Goal: Task Accomplishment & Management: Complete application form

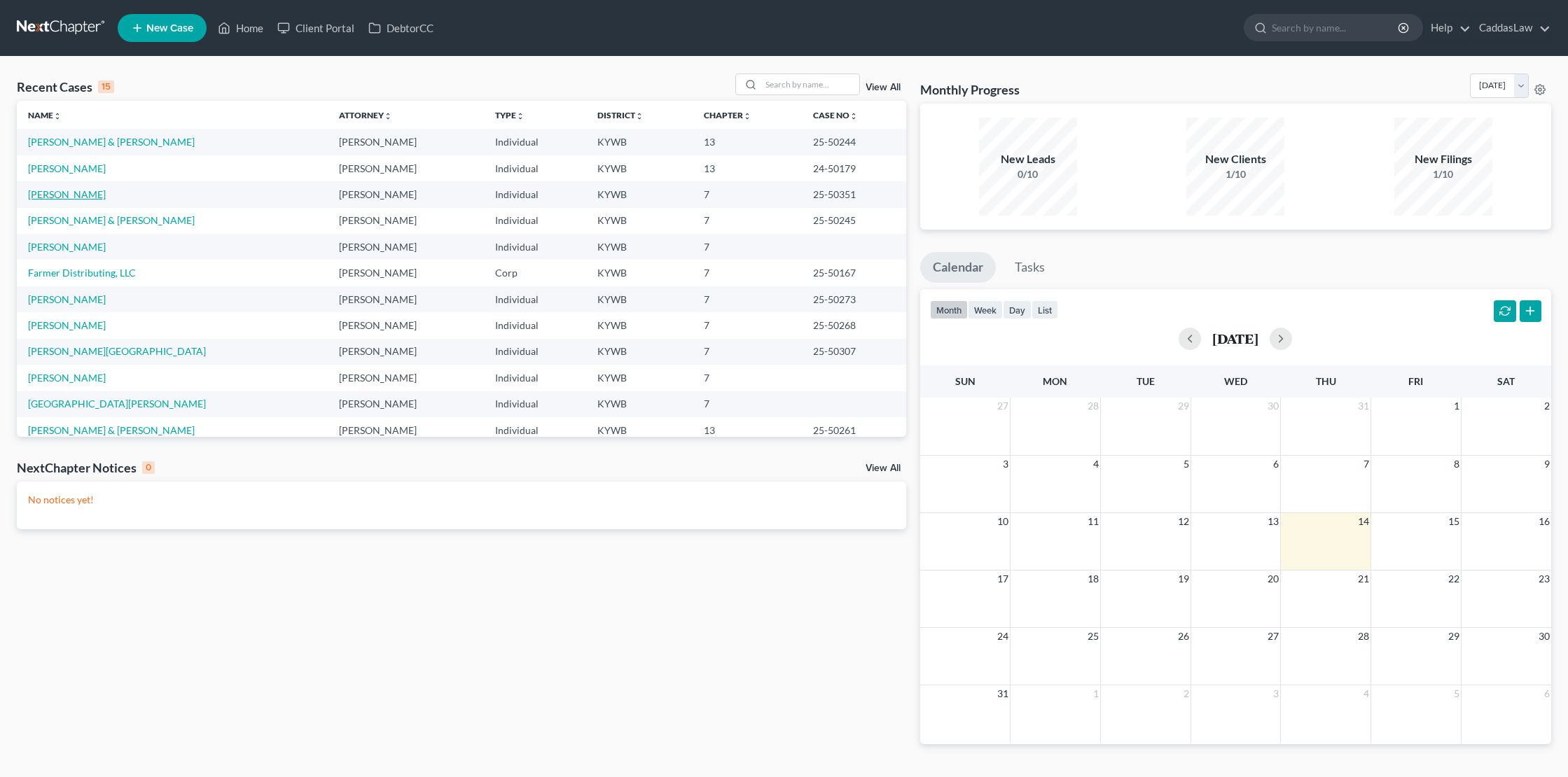
click at [51, 194] on link "[PERSON_NAME]" at bounding box center [66, 194] width 78 height 12
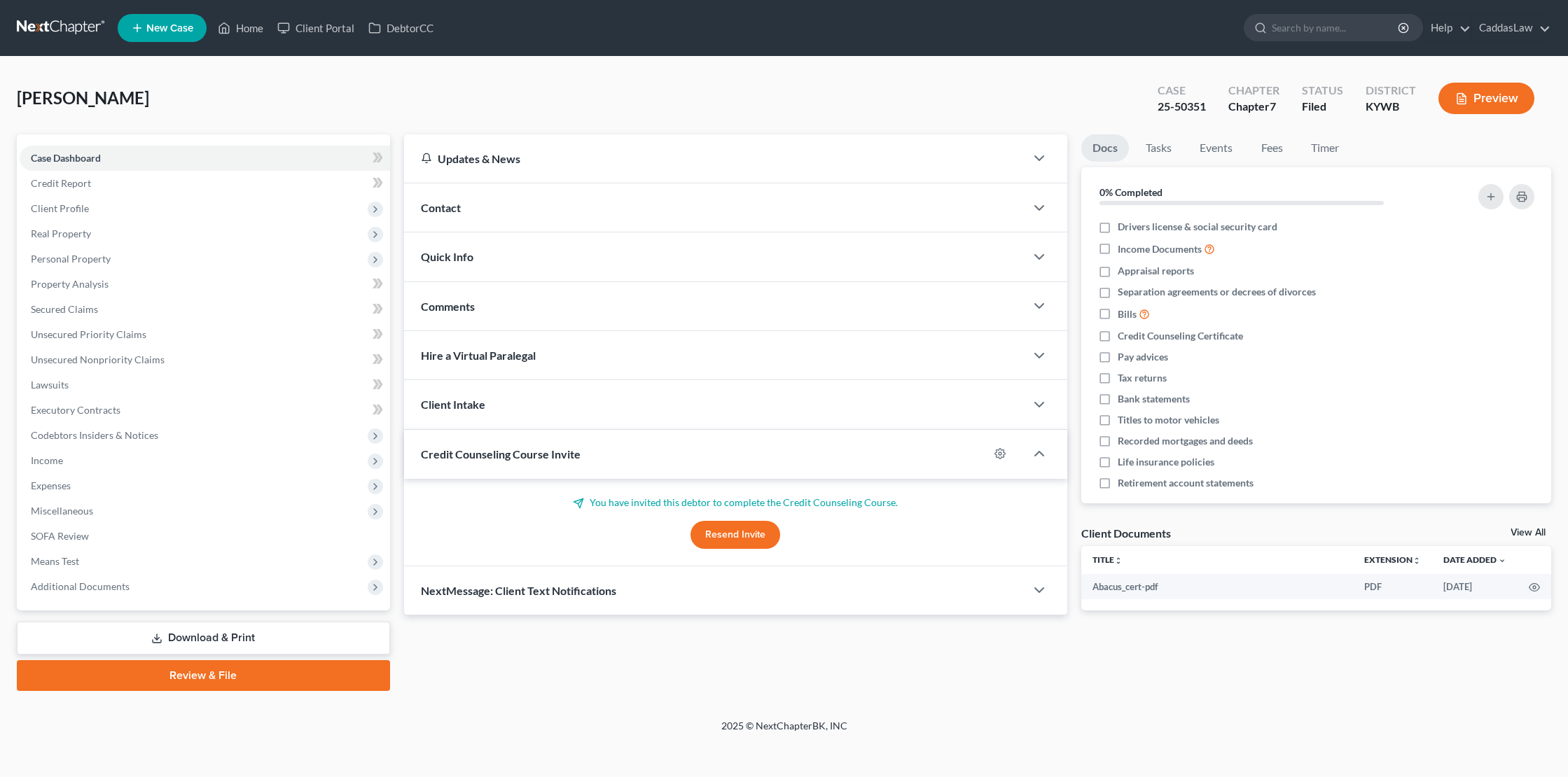
click at [166, 23] on span "New Case" at bounding box center [170, 28] width 47 height 11
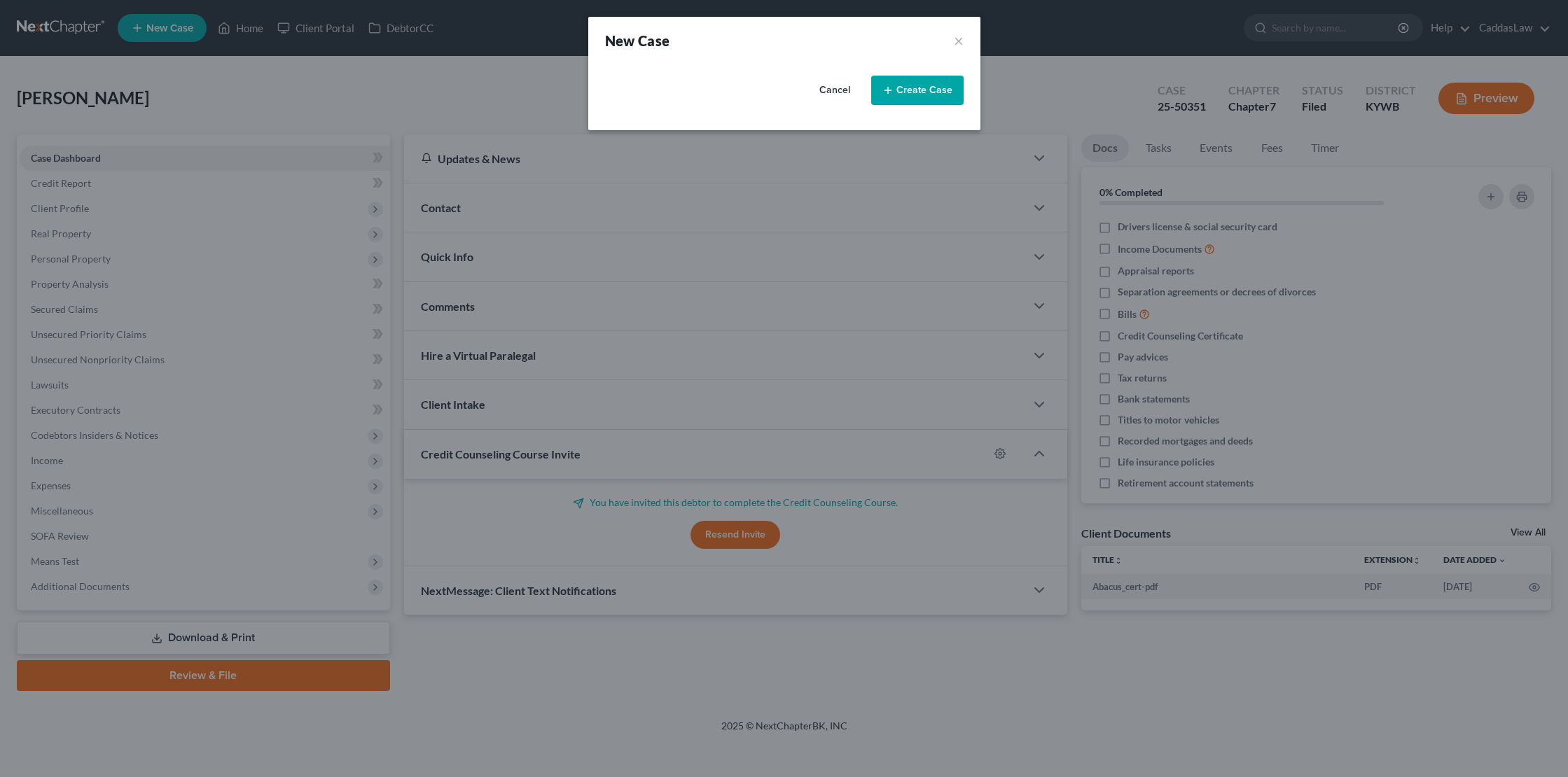
select select "33"
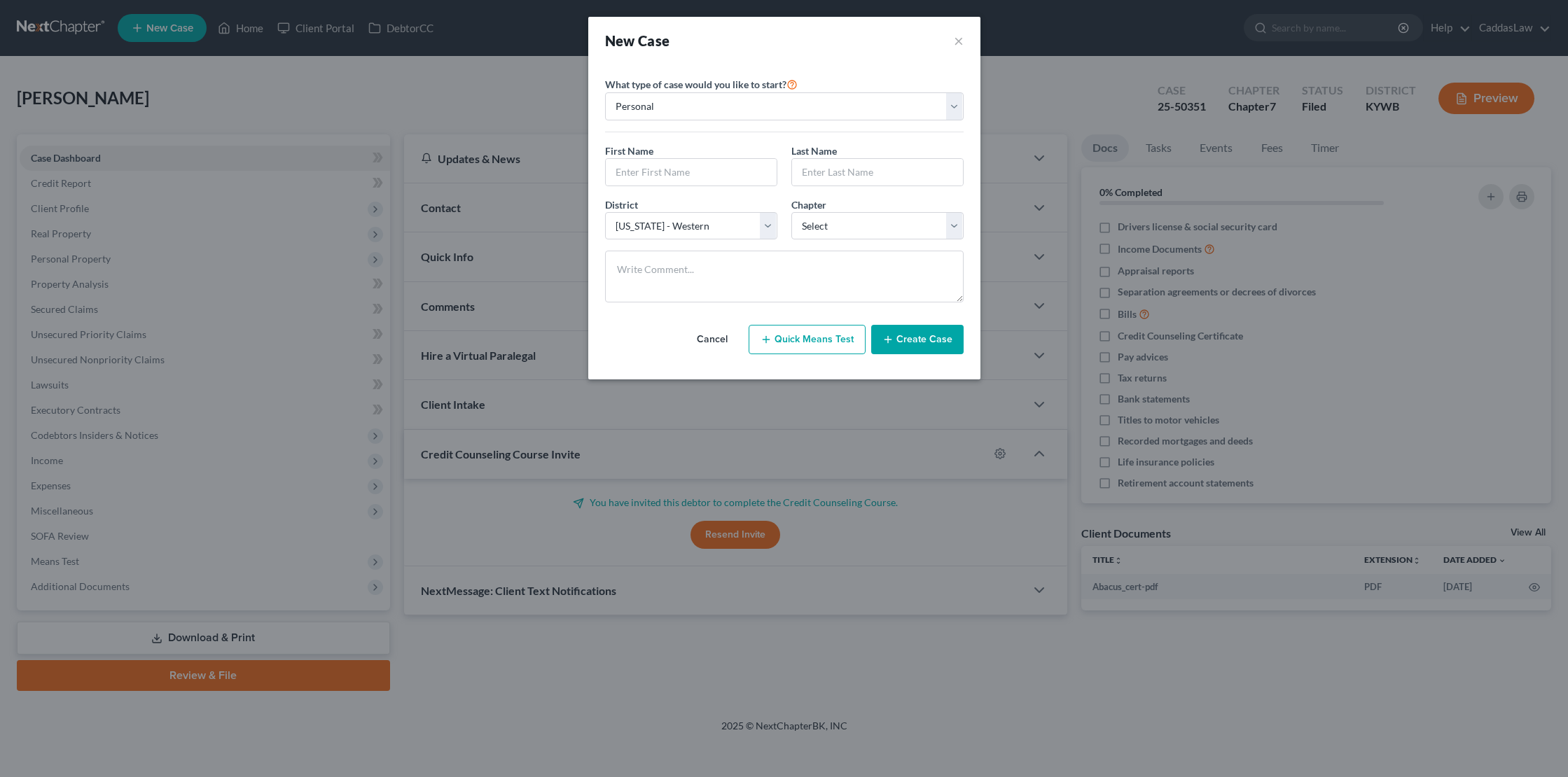
click at [689, 154] on div "First Name *" at bounding box center [691, 165] width 186 height 43
click at [676, 176] on input "text" at bounding box center [691, 172] width 171 height 26
type input "[PERSON_NAME]"
type input "Farmer"
select select "0"
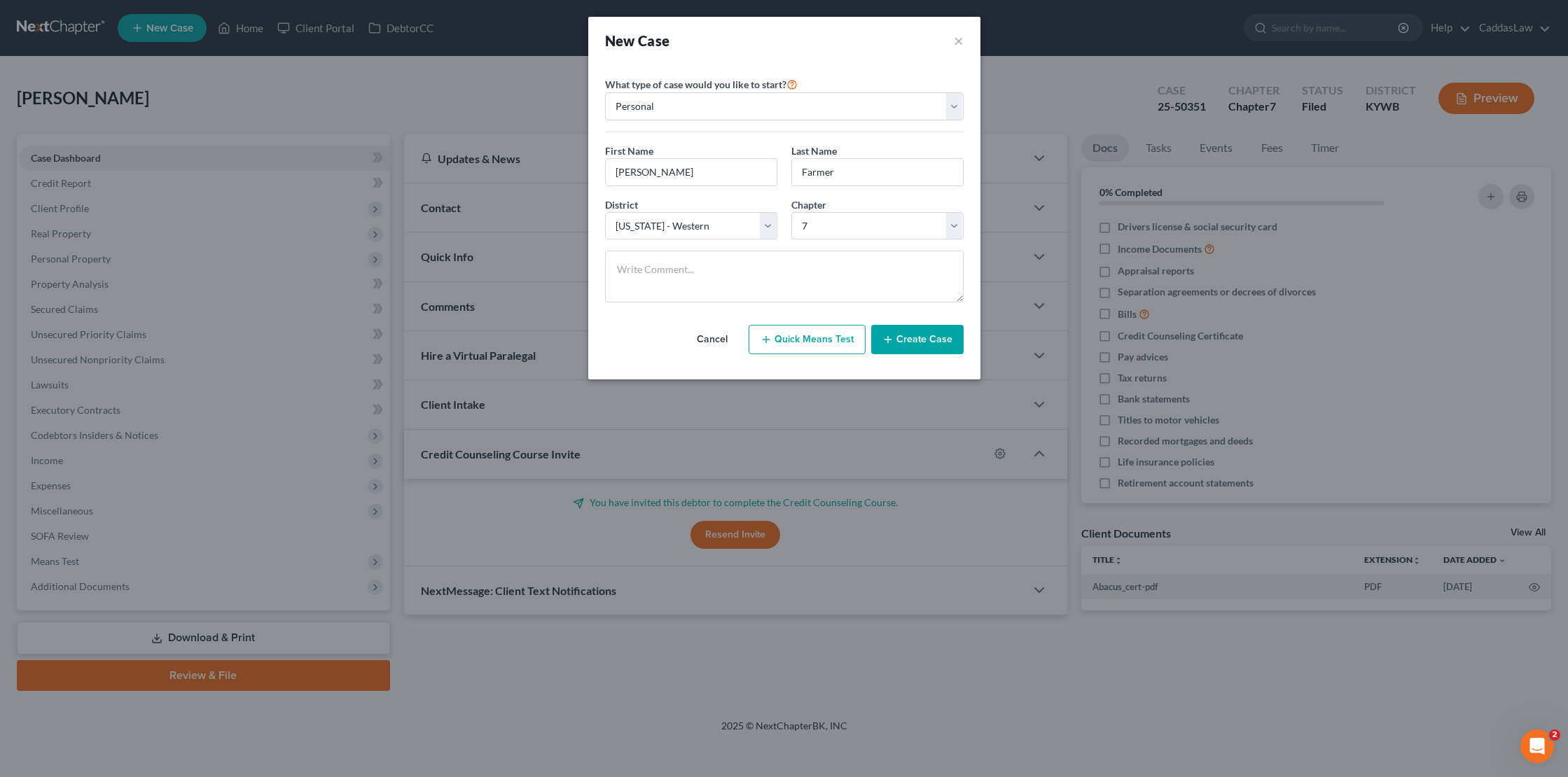
click at [908, 340] on button "Create Case" at bounding box center [917, 339] width 92 height 29
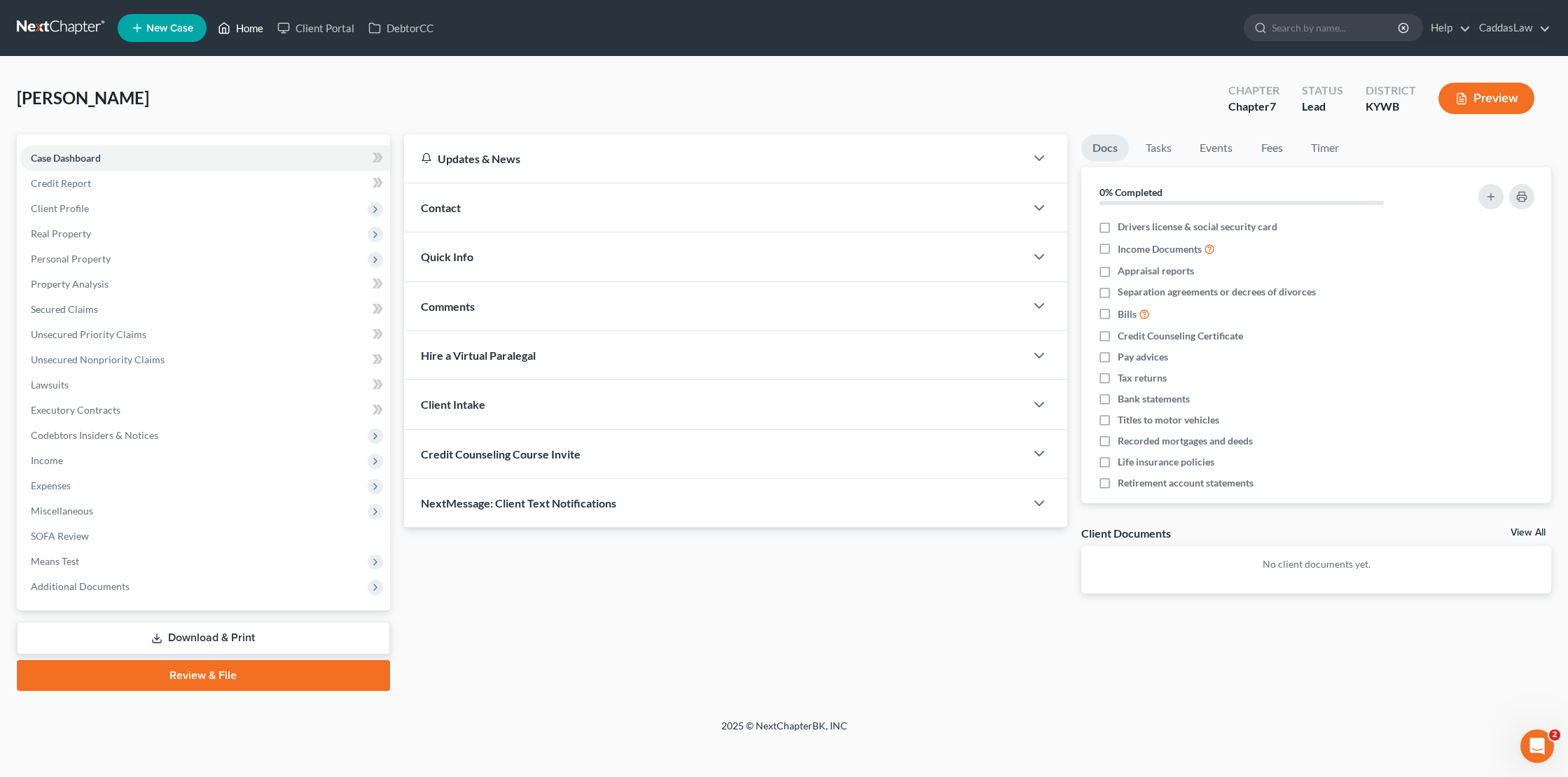
click at [239, 35] on link "Home" at bounding box center [240, 28] width 59 height 25
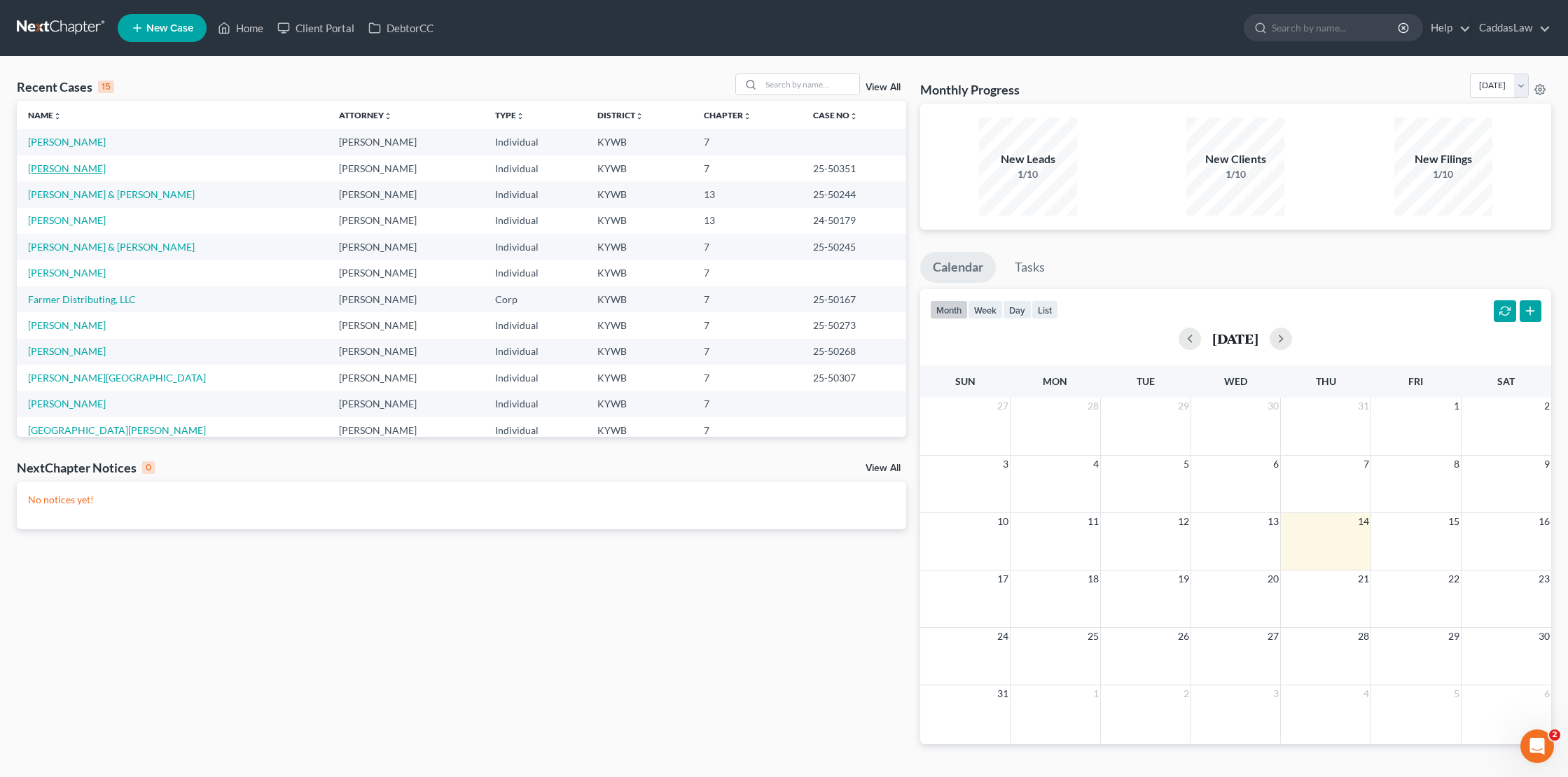
click at [56, 166] on link "[PERSON_NAME]" at bounding box center [66, 168] width 78 height 12
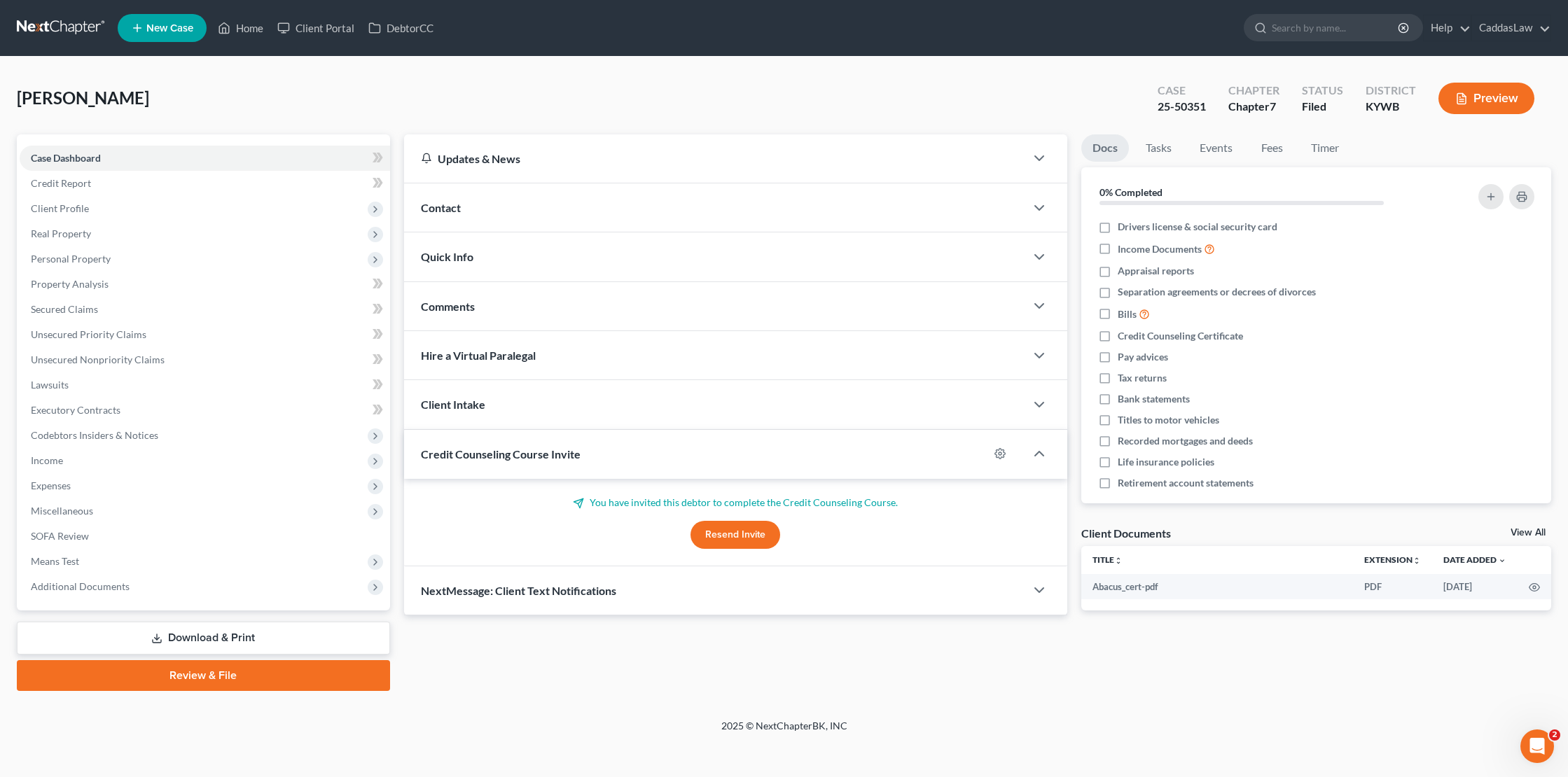
click at [1517, 99] on button "Preview" at bounding box center [1487, 99] width 96 height 31
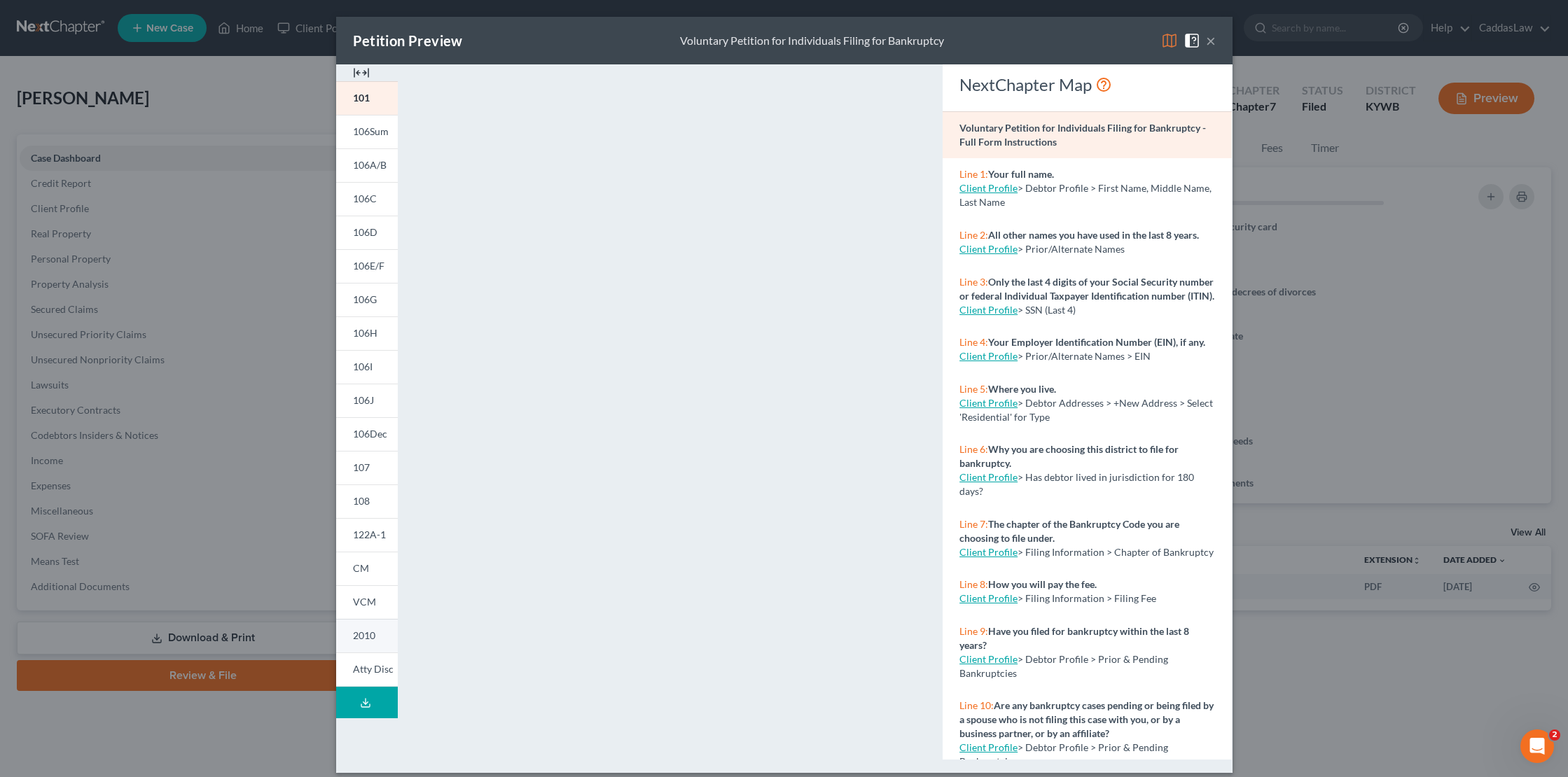
click at [359, 631] on span "2010" at bounding box center [364, 635] width 22 height 12
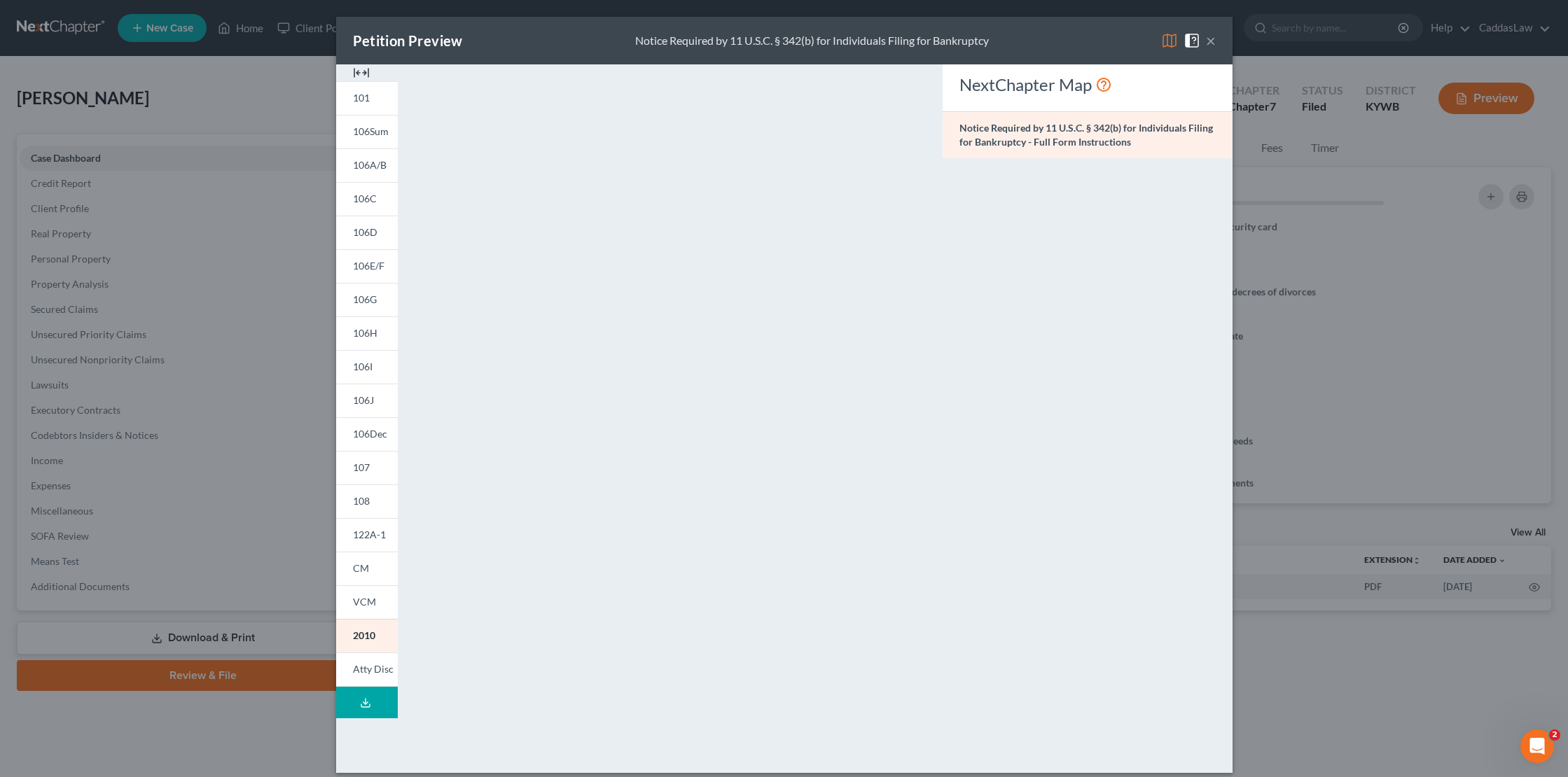
click at [1134, 143] on div "Notice Required by 11 U.S.C. § 342(b) for Individuals Filing for Bankruptcy - F…" at bounding box center [1087, 135] width 289 height 48
click at [381, 594] on link "VCM" at bounding box center [367, 602] width 61 height 34
click at [360, 579] on link "CM" at bounding box center [367, 568] width 61 height 34
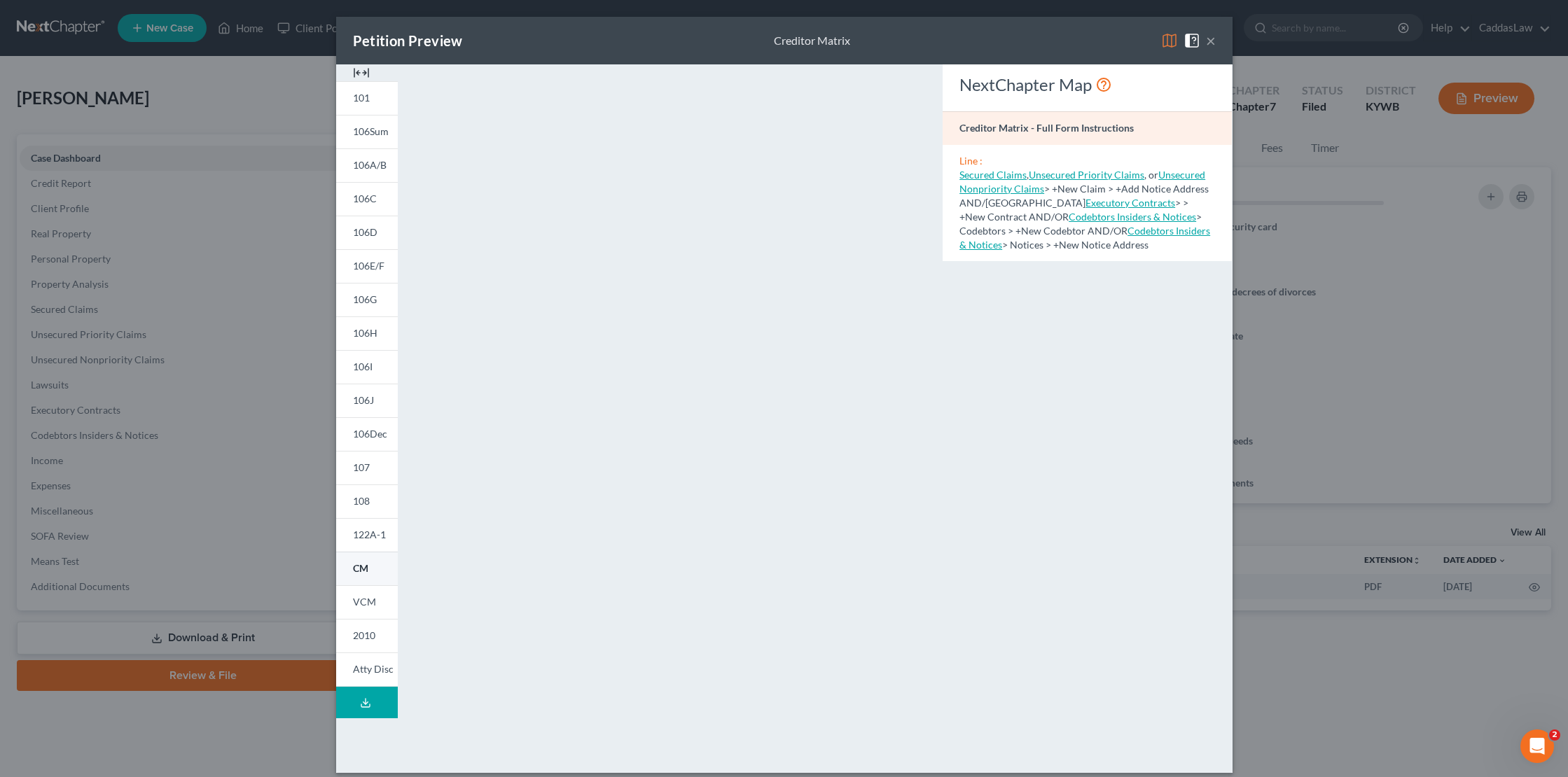
click at [356, 565] on span "CM" at bounding box center [361, 568] width 16 height 12
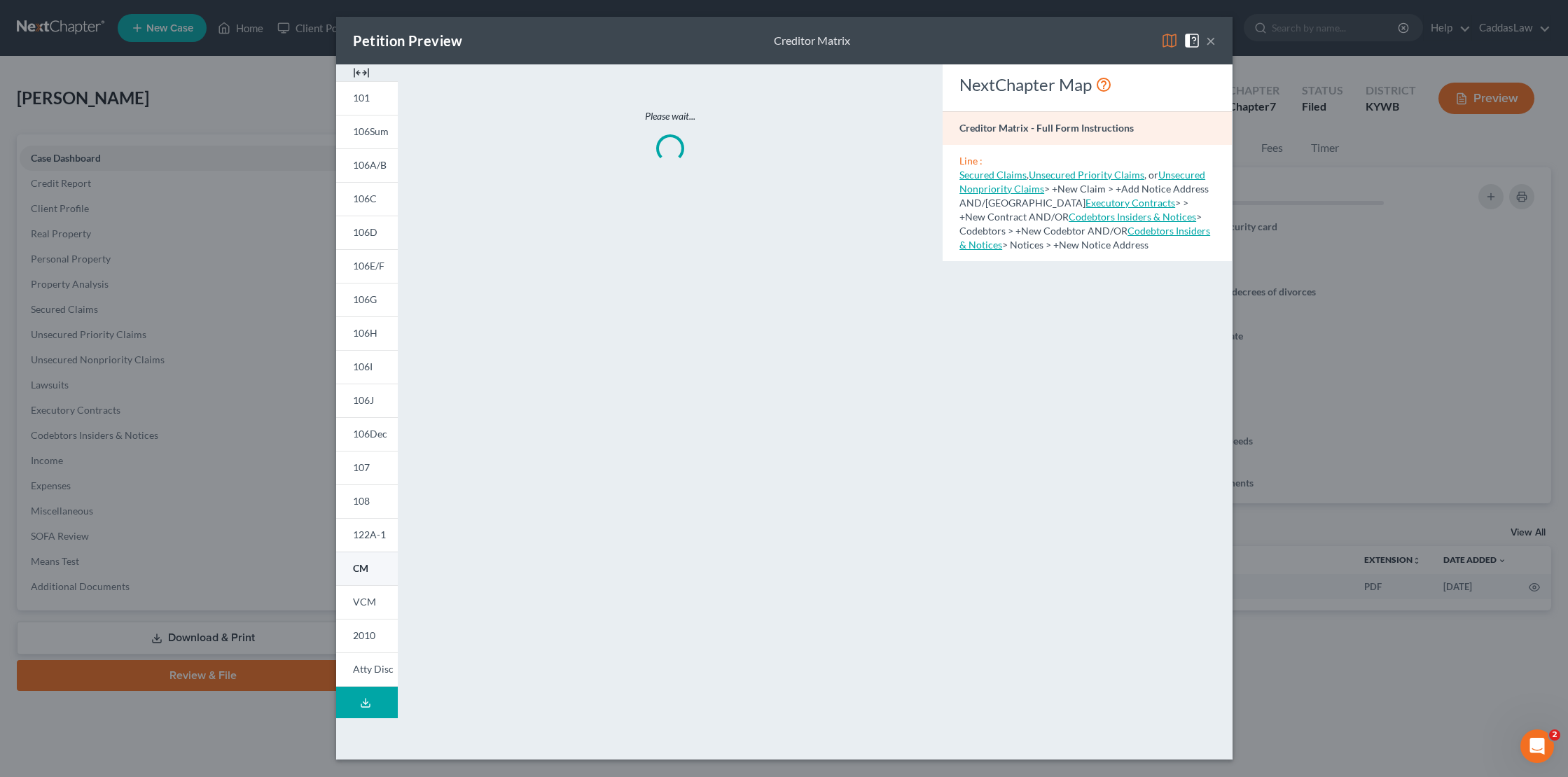
click at [356, 565] on span "CM" at bounding box center [361, 568] width 16 height 12
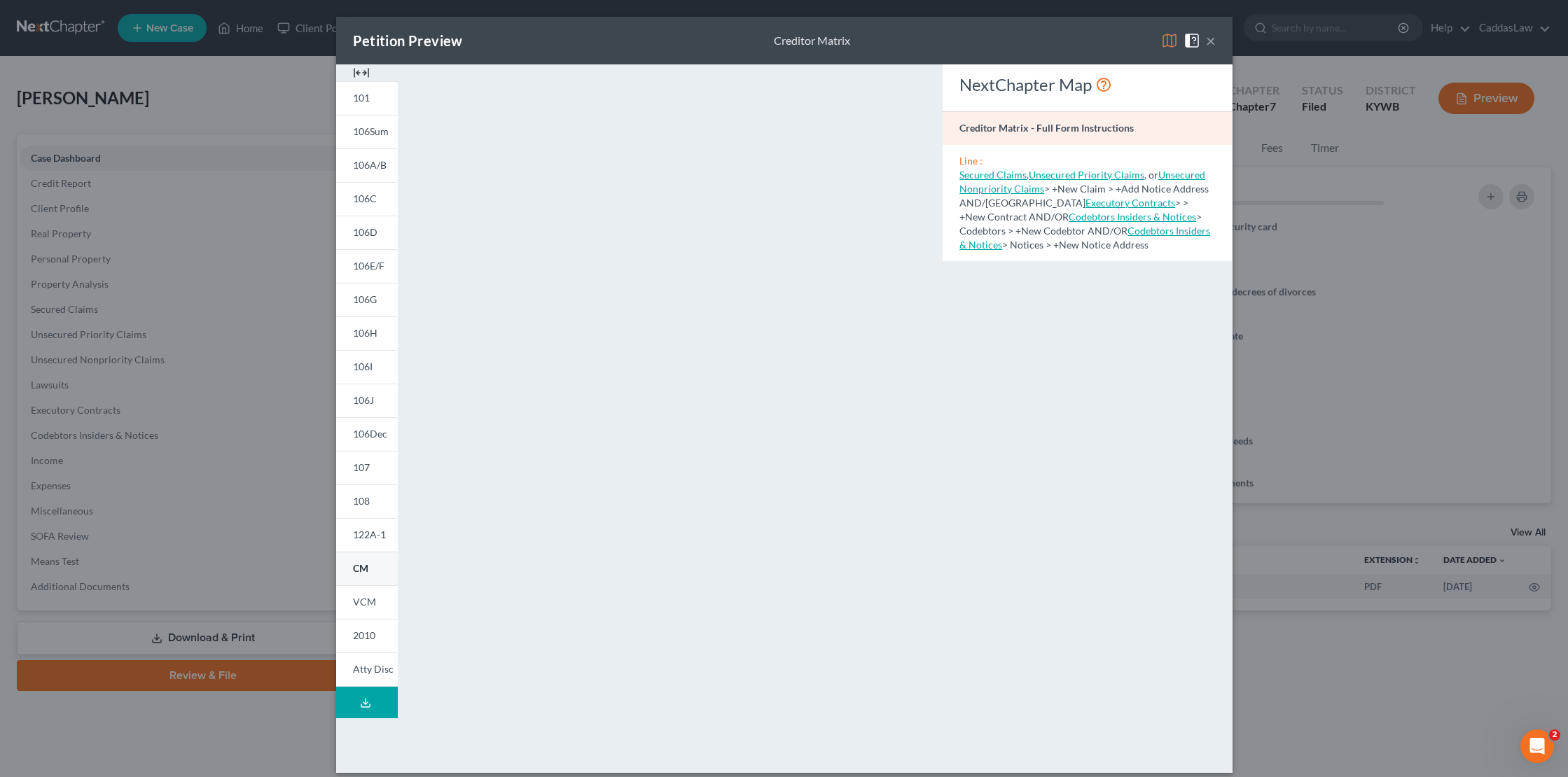
click at [361, 573] on span "CM" at bounding box center [361, 568] width 16 height 12
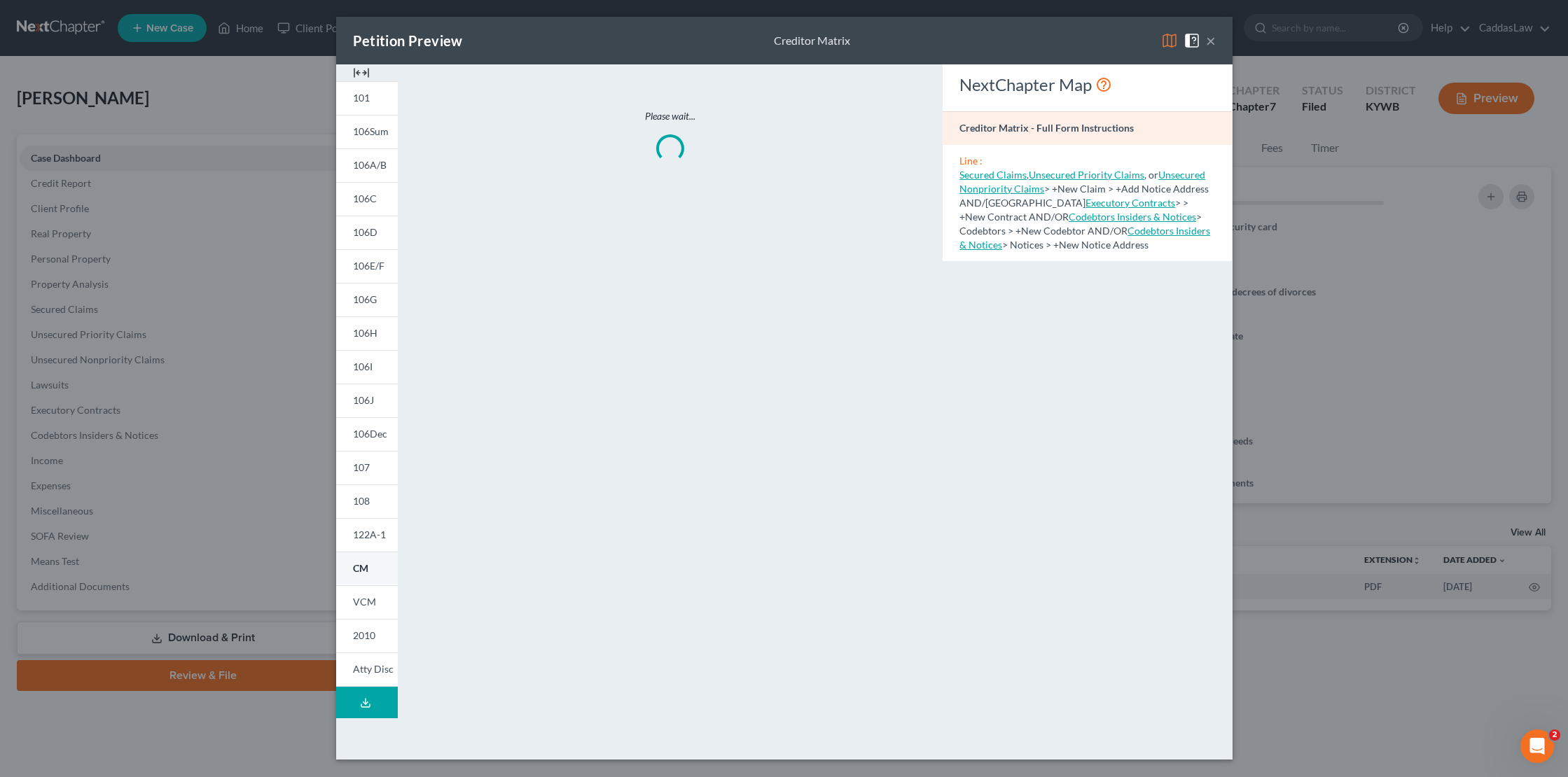
click at [361, 573] on span "CM" at bounding box center [361, 568] width 16 height 12
